Goal: Task Accomplishment & Management: Use online tool/utility

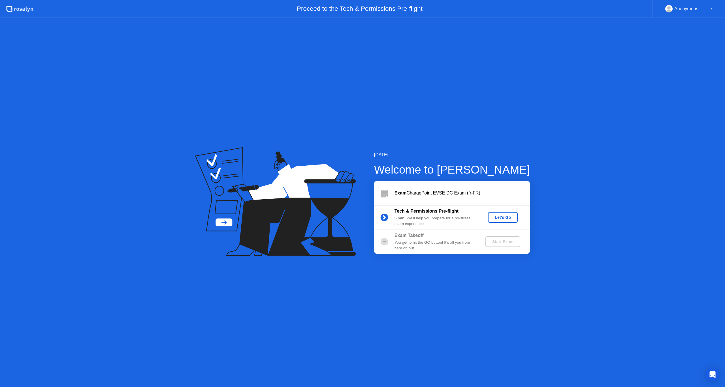
click at [508, 217] on div "Let's Go" at bounding box center [502, 217] width 25 height 5
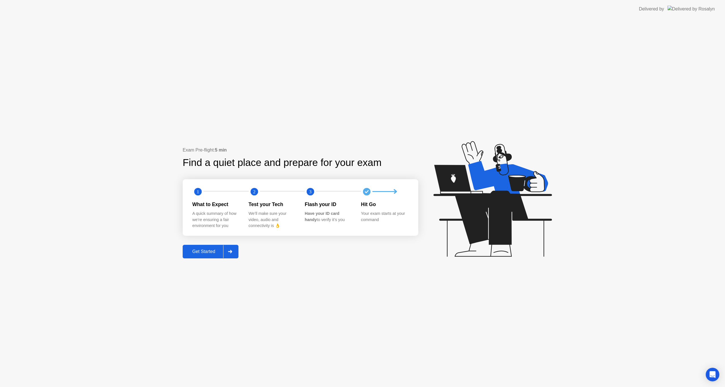
click at [200, 252] on div "Get Started" at bounding box center [203, 251] width 39 height 5
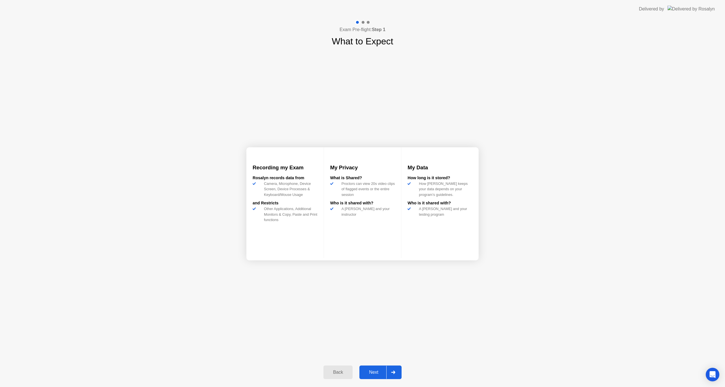
click at [372, 375] on div "Next" at bounding box center [373, 372] width 25 height 5
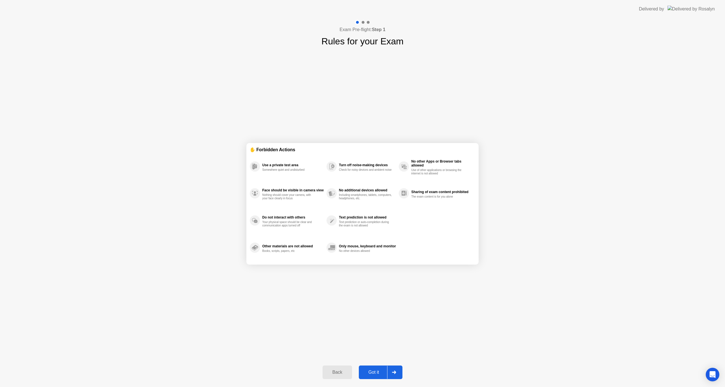
click at [372, 375] on div "Got it" at bounding box center [373, 372] width 27 height 5
select select "**********"
select select "*******"
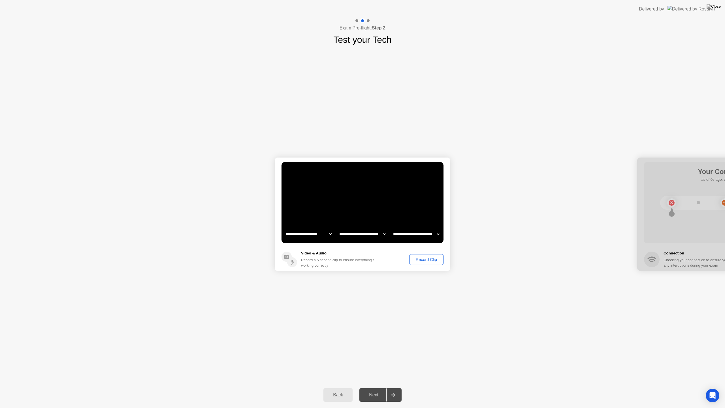
click at [416, 260] on div "Record Clip" at bounding box center [426, 259] width 30 height 5
click at [376, 387] on div "Next" at bounding box center [373, 394] width 25 height 5
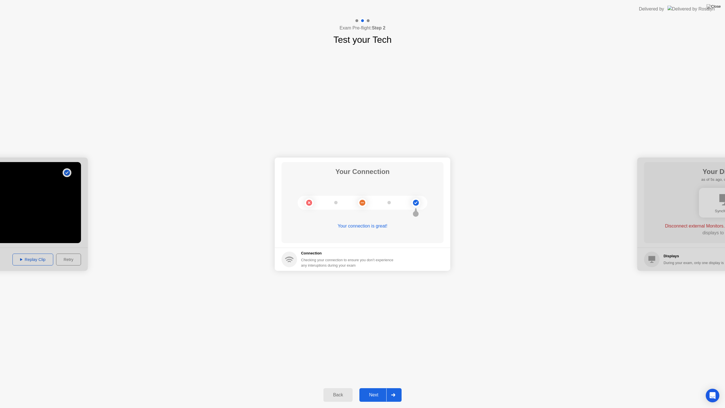
click at [372, 387] on div "Next" at bounding box center [373, 394] width 25 height 5
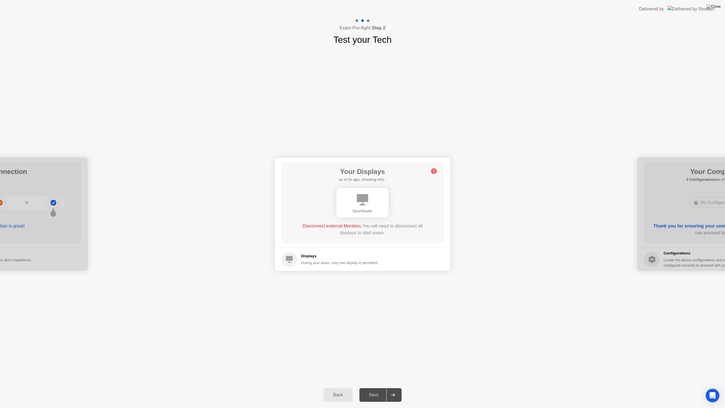
click at [346, 230] on div "Disconnect external Monitors. You will need to disconnect all displays to start…" at bounding box center [362, 229] width 130 height 14
click at [311, 260] on div "During your exam, only one display is permitted" at bounding box center [339, 262] width 76 height 5
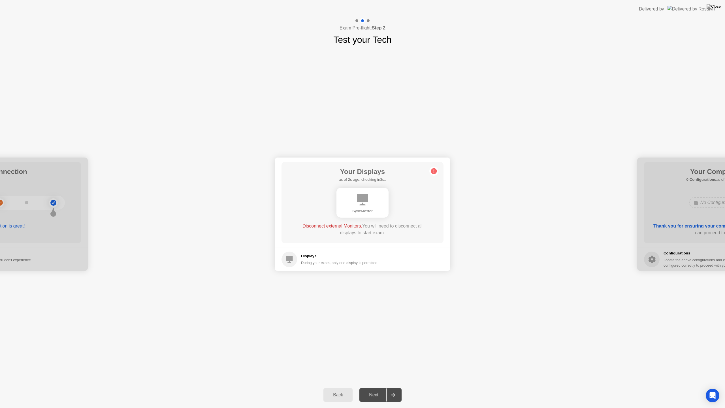
drag, startPoint x: 293, startPoint y: 252, endPoint x: 333, endPoint y: 228, distance: 47.0
click at [293, 252] on icon at bounding box center [289, 259] width 16 height 16
click at [378, 204] on div "SyncMaster" at bounding box center [362, 203] width 52 height 30
click at [434, 172] on circle at bounding box center [434, 171] width 6 height 6
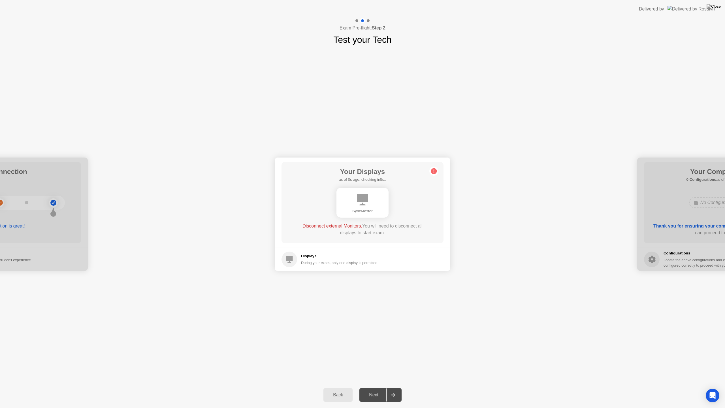
click at [434, 172] on circle at bounding box center [434, 171] width 6 height 6
click at [370, 387] on div "Next" at bounding box center [373, 394] width 25 height 5
click at [344, 387] on div "Back" at bounding box center [338, 394] width 26 height 5
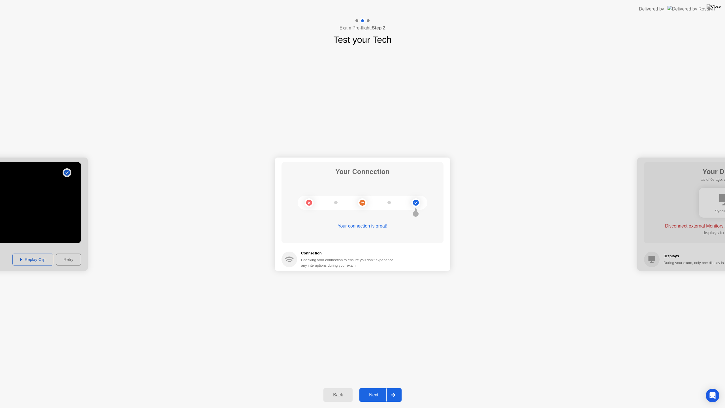
click at [359, 208] on icon at bounding box center [362, 202] width 23 height 23
click at [714, 8] on img at bounding box center [713, 6] width 14 height 5
